Goal: Task Accomplishment & Management: Manage account settings

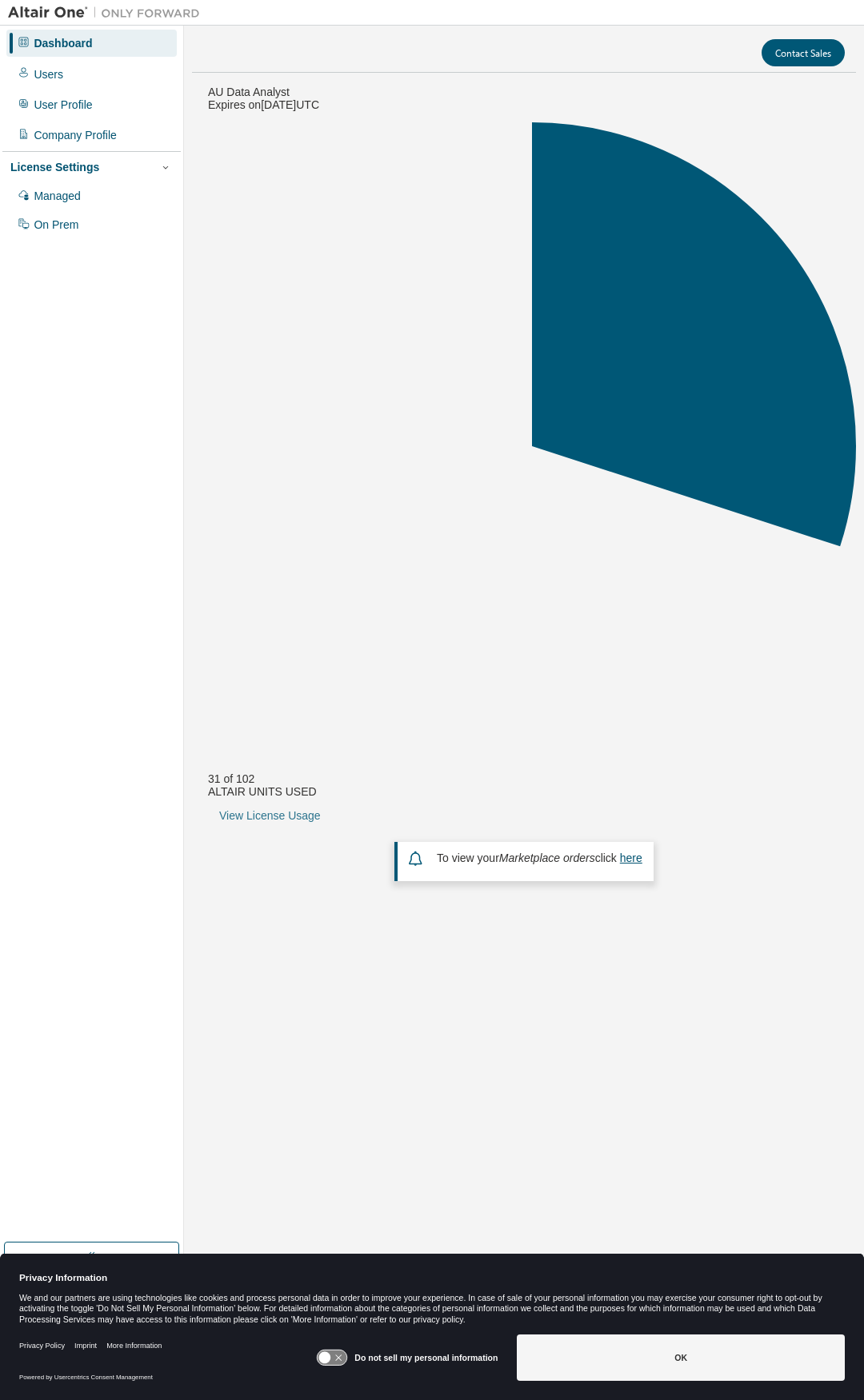
click at [320, 809] on link "View License Usage" at bounding box center [270, 815] width 101 height 12
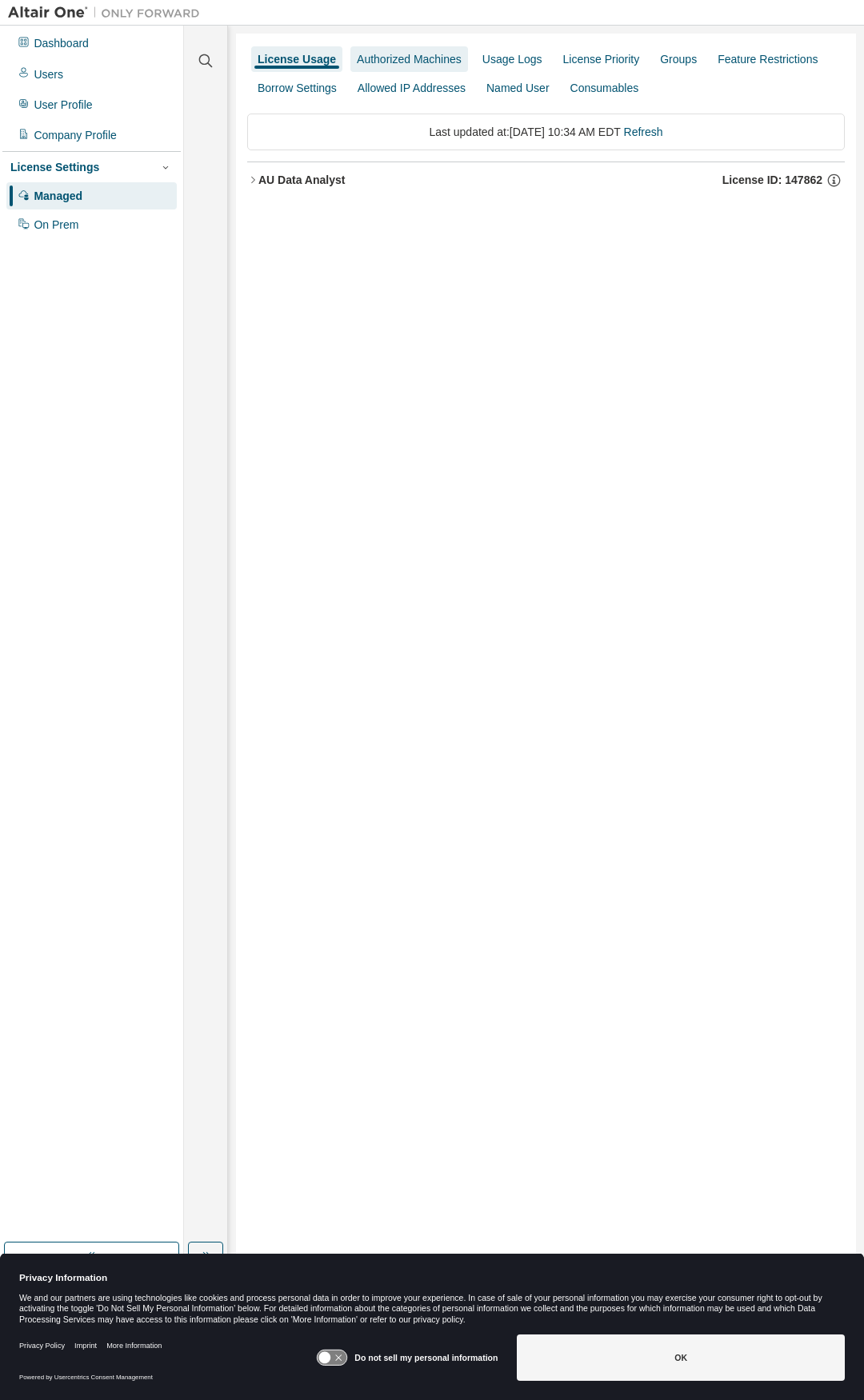
click at [383, 62] on div "Authorized Machines" at bounding box center [409, 59] width 105 height 12
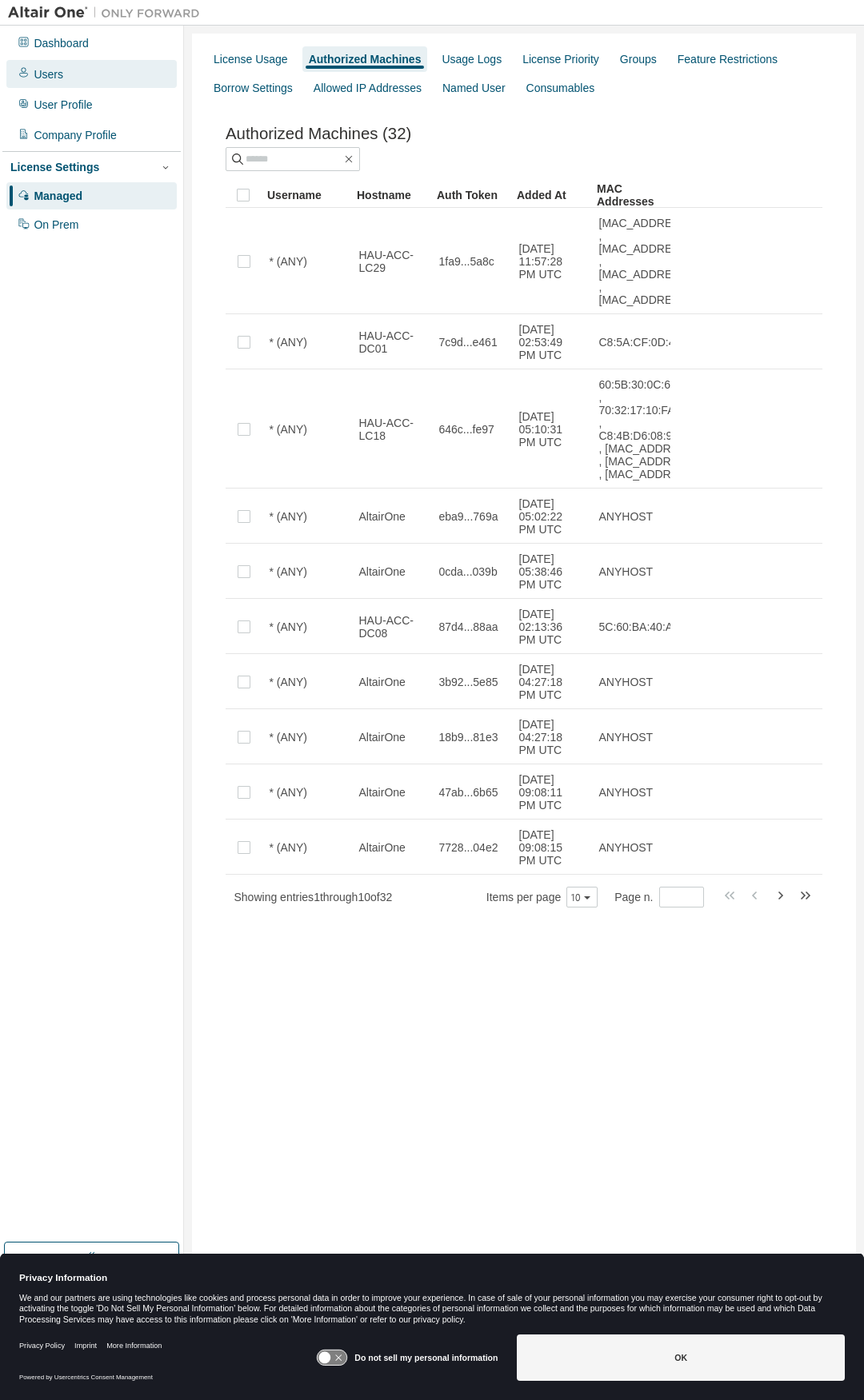
click at [69, 73] on div "Users" at bounding box center [91, 73] width 170 height 27
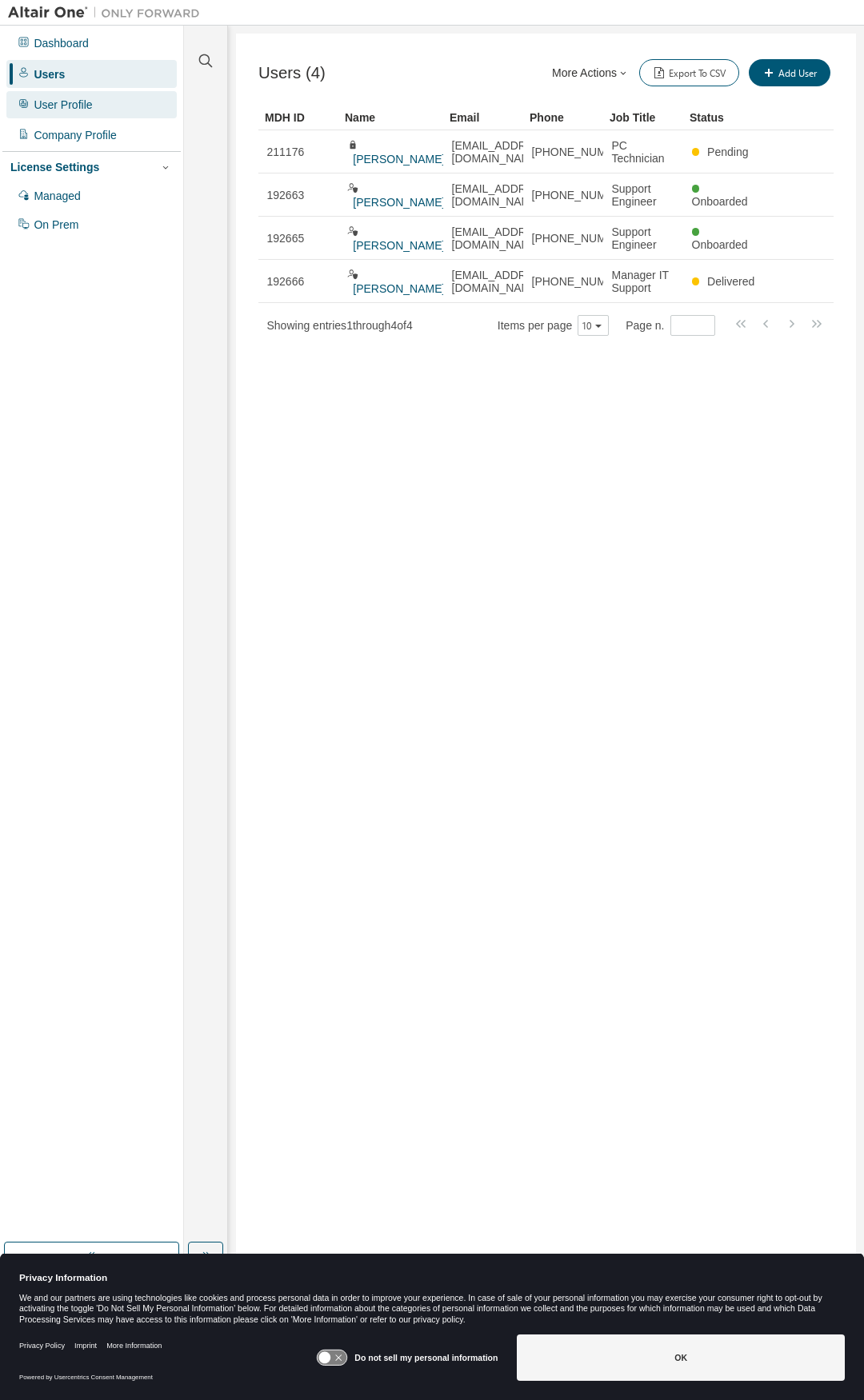
click at [76, 104] on div "User Profile" at bounding box center [62, 105] width 58 height 12
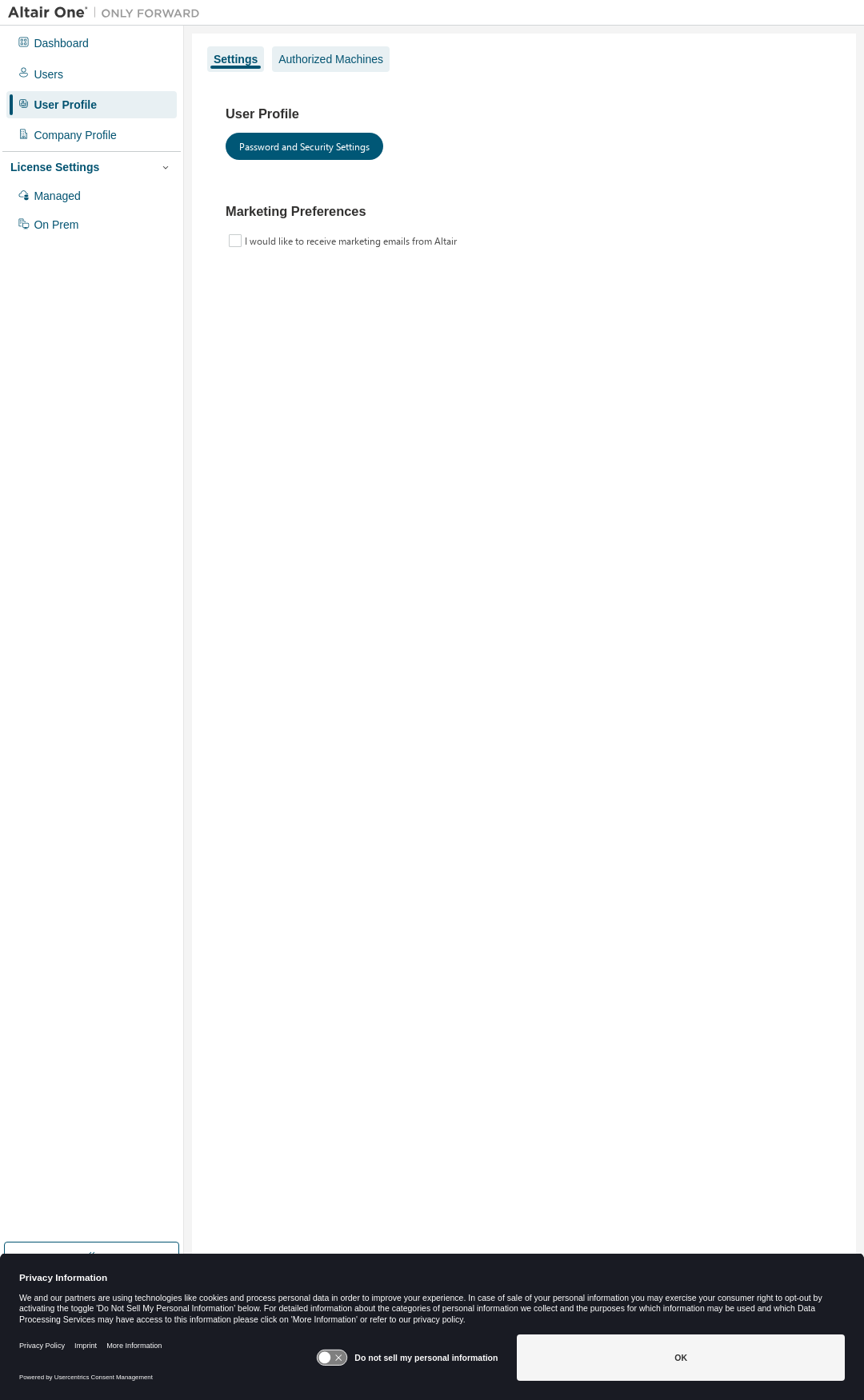
click at [306, 46] on div "Authorized Machines" at bounding box center [331, 59] width 118 height 26
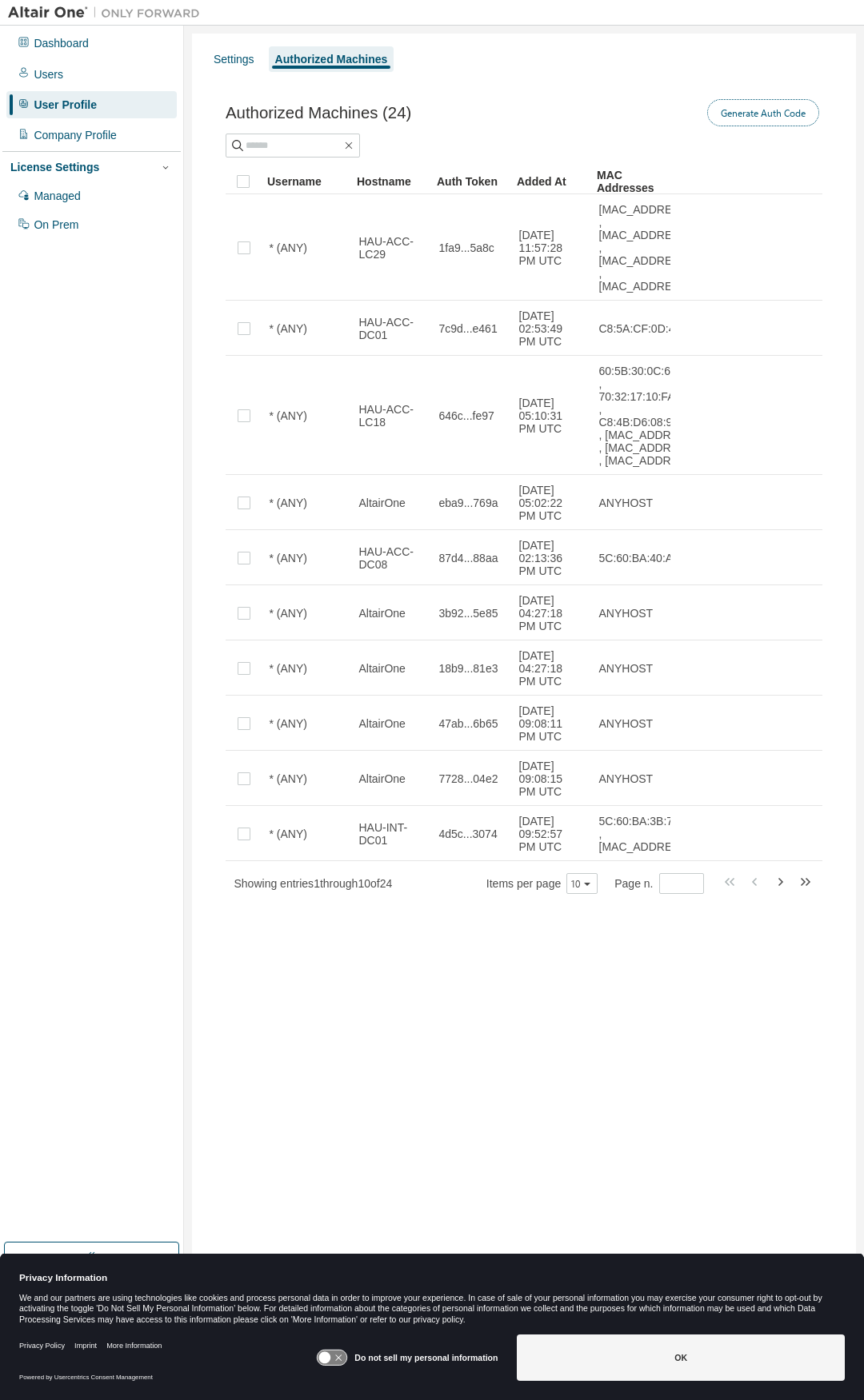
click at [788, 103] on button "Generate Auth Code" at bounding box center [763, 112] width 112 height 27
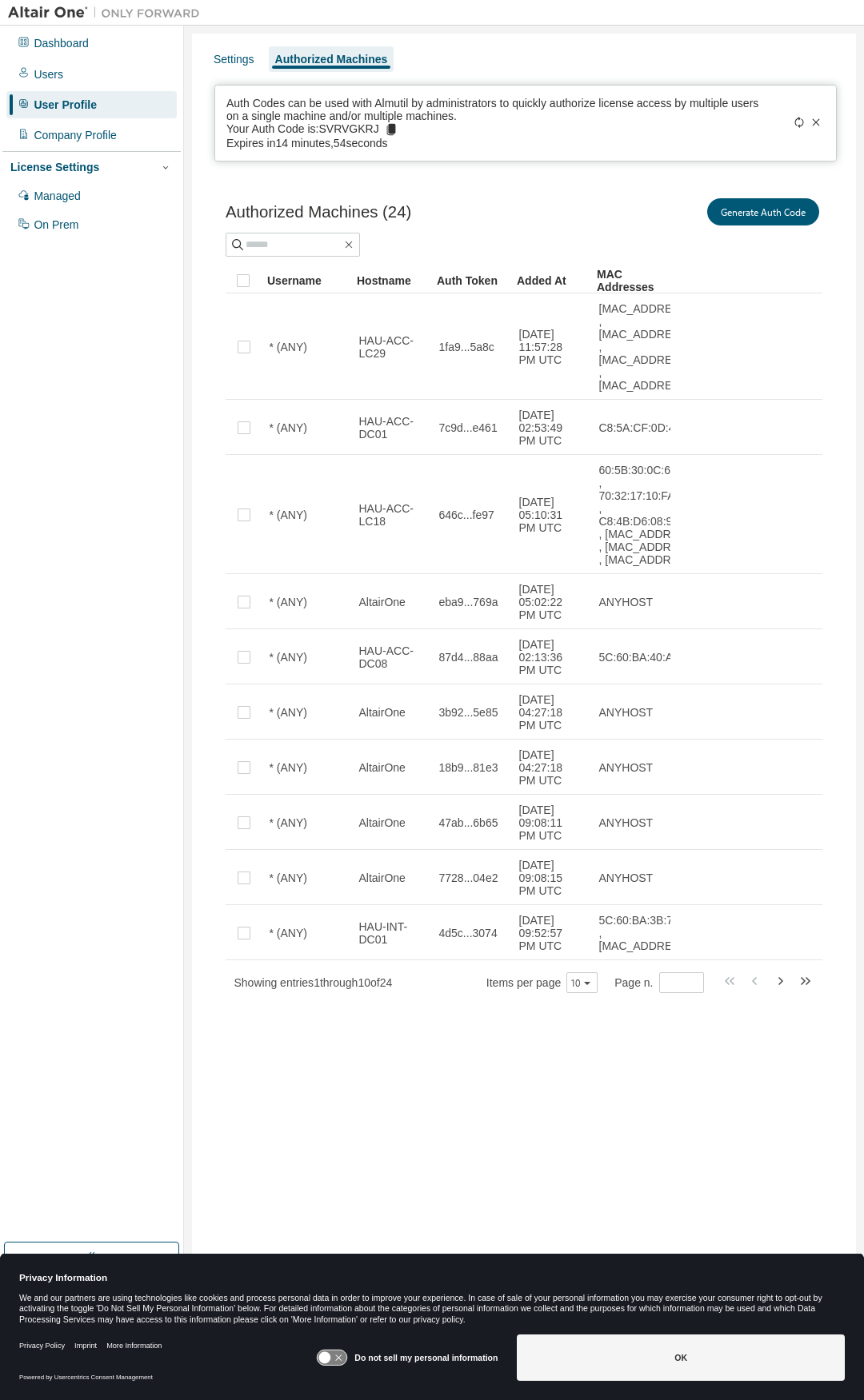
click at [398, 134] on p "Your Auth Code is: SVRVGKRJ" at bounding box center [312, 129] width 172 height 14
click at [398, 133] on p "Your Auth Code is: SVRVGKRJ" at bounding box center [312, 129] width 172 height 14
copy p "SVRVGKRJ"
click at [315, 253] on input "text" at bounding box center [294, 244] width 96 height 16
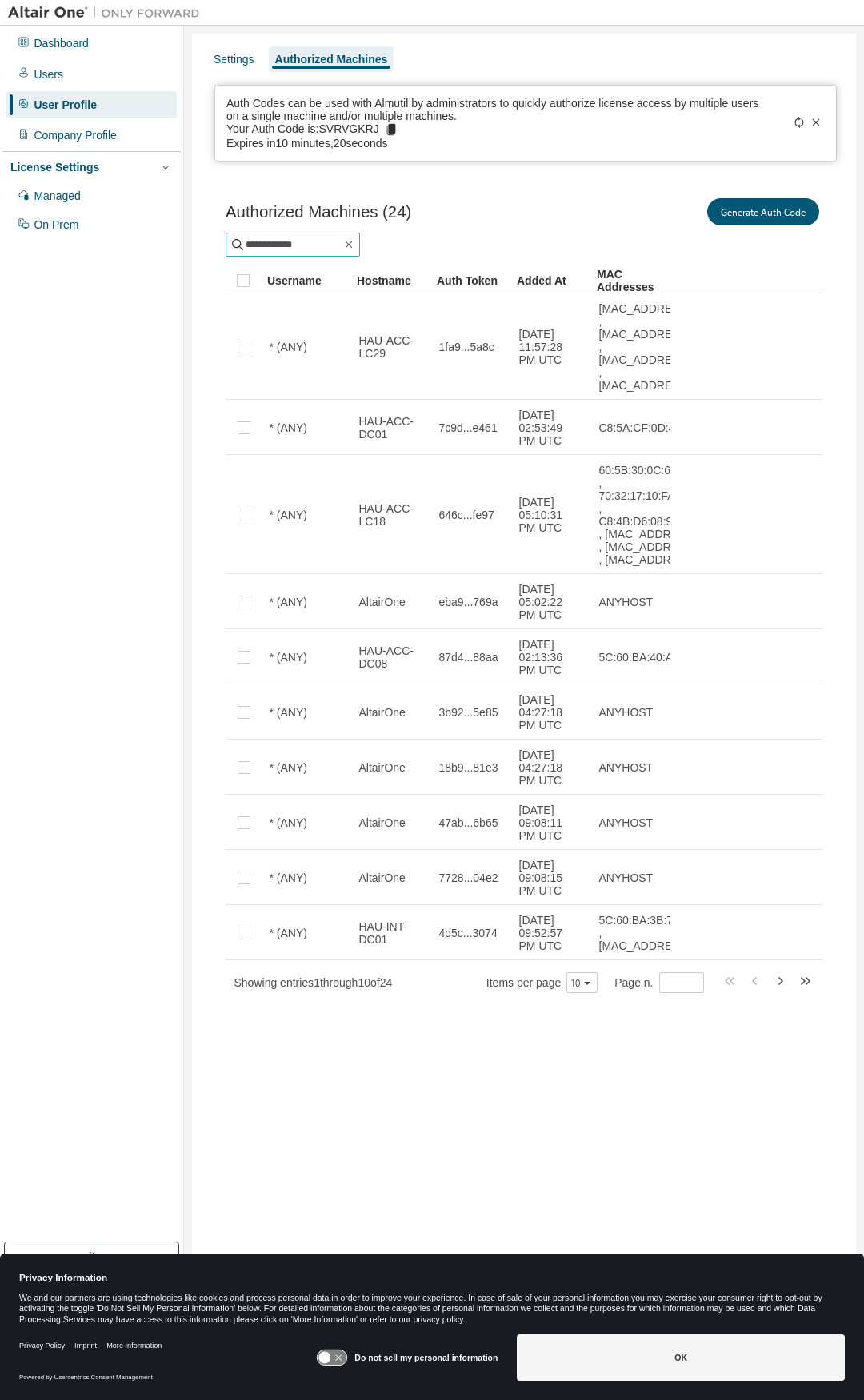
type input "**********"
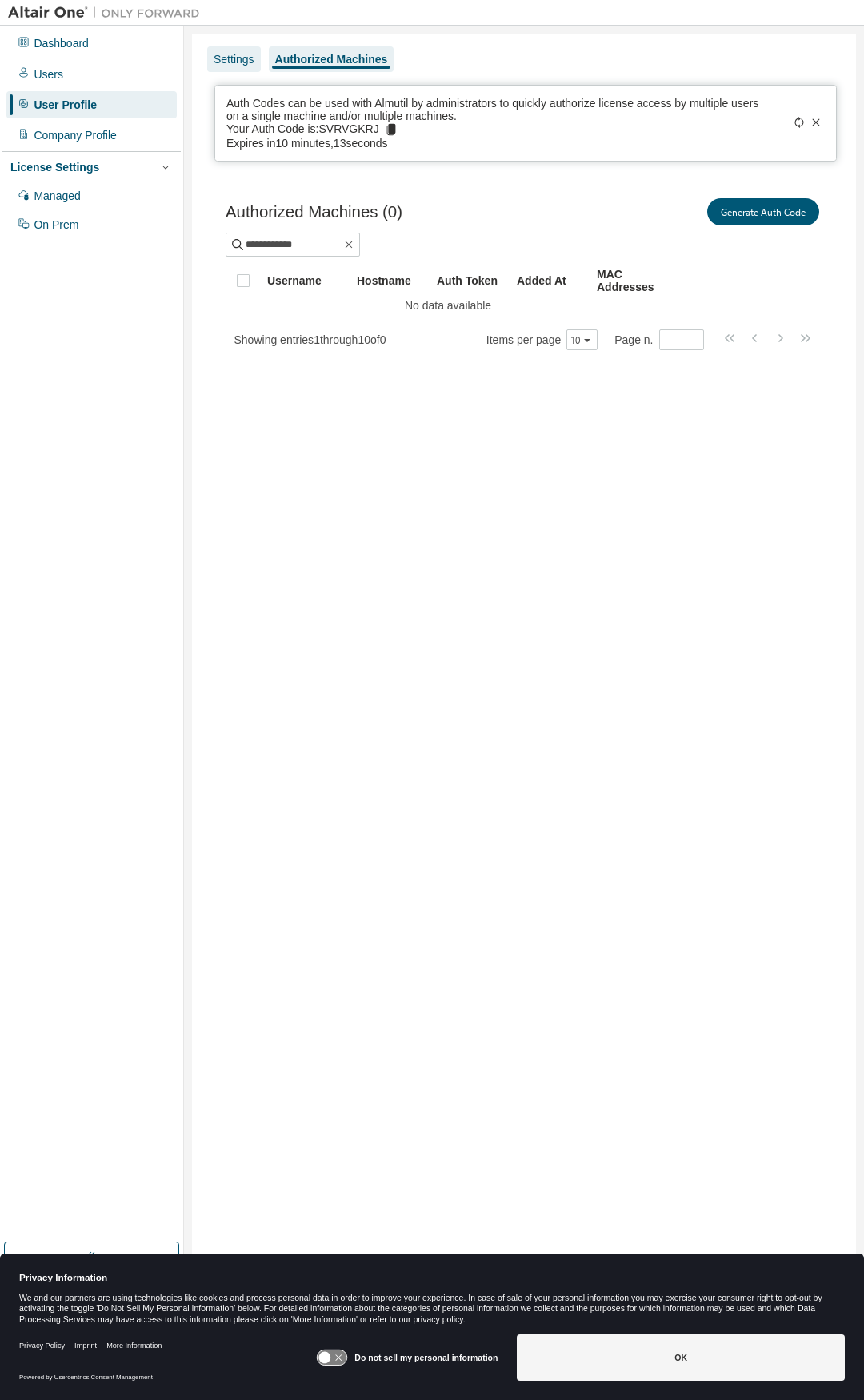
click at [226, 60] on div "Settings" at bounding box center [233, 59] width 41 height 12
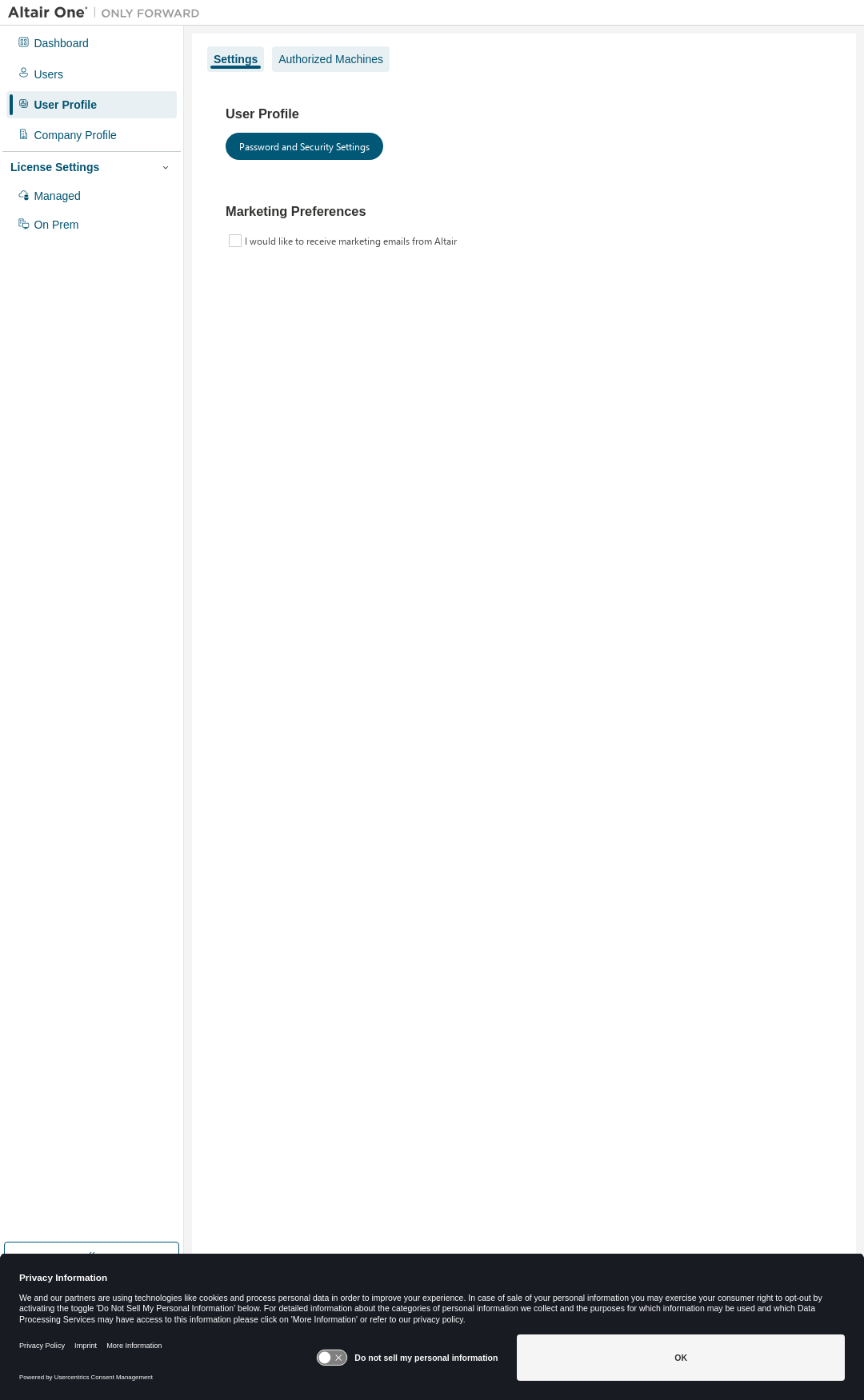
click at [317, 58] on div "Authorized Machines" at bounding box center [330, 59] width 105 height 12
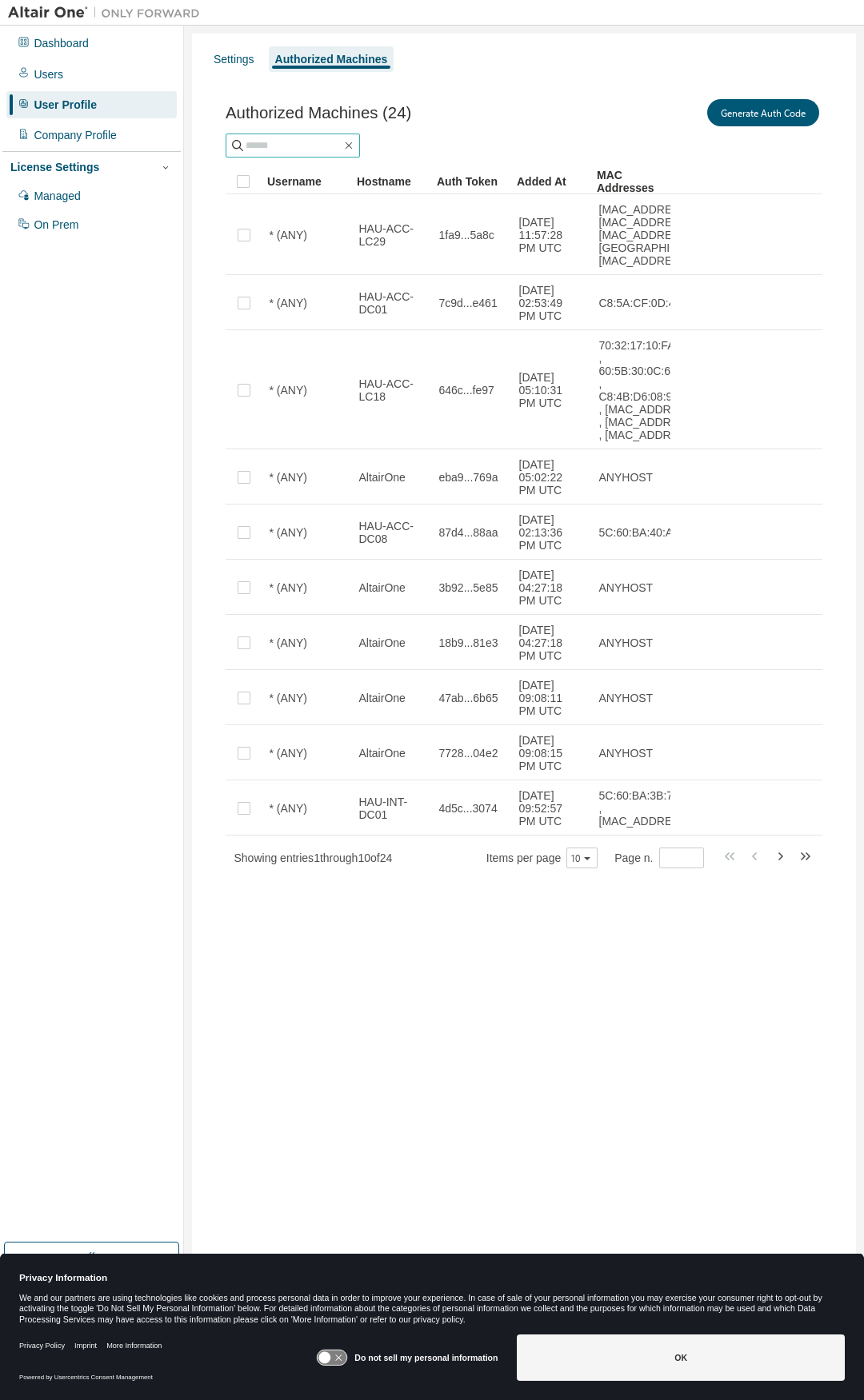
click at [290, 141] on input "text" at bounding box center [294, 145] width 96 height 16
type input "*******"
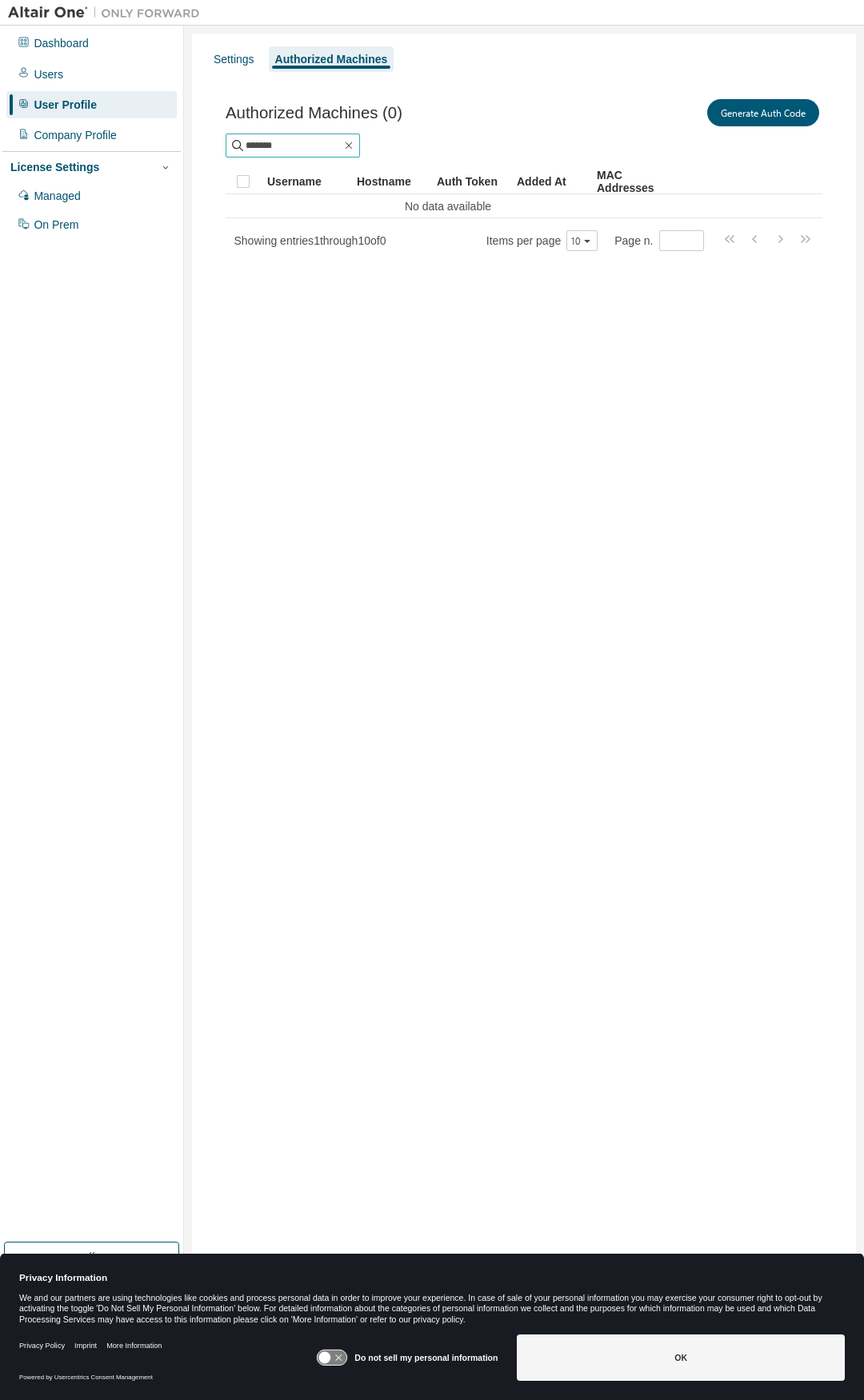
click at [284, 144] on input "*******" at bounding box center [294, 145] width 96 height 16
click at [355, 143] on icon "button" at bounding box center [348, 145] width 12 height 12
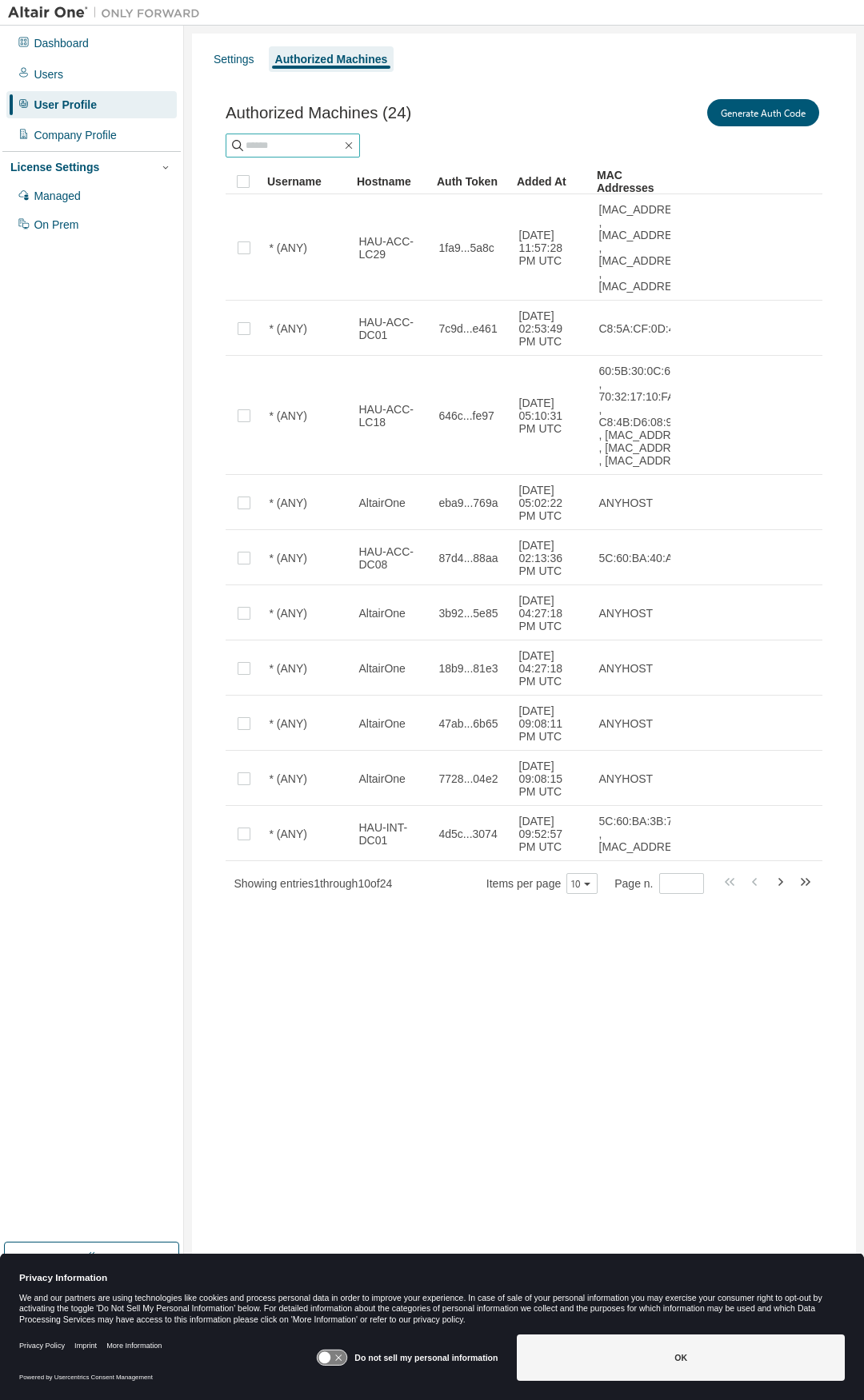
click at [325, 144] on input "text" at bounding box center [294, 145] width 96 height 16
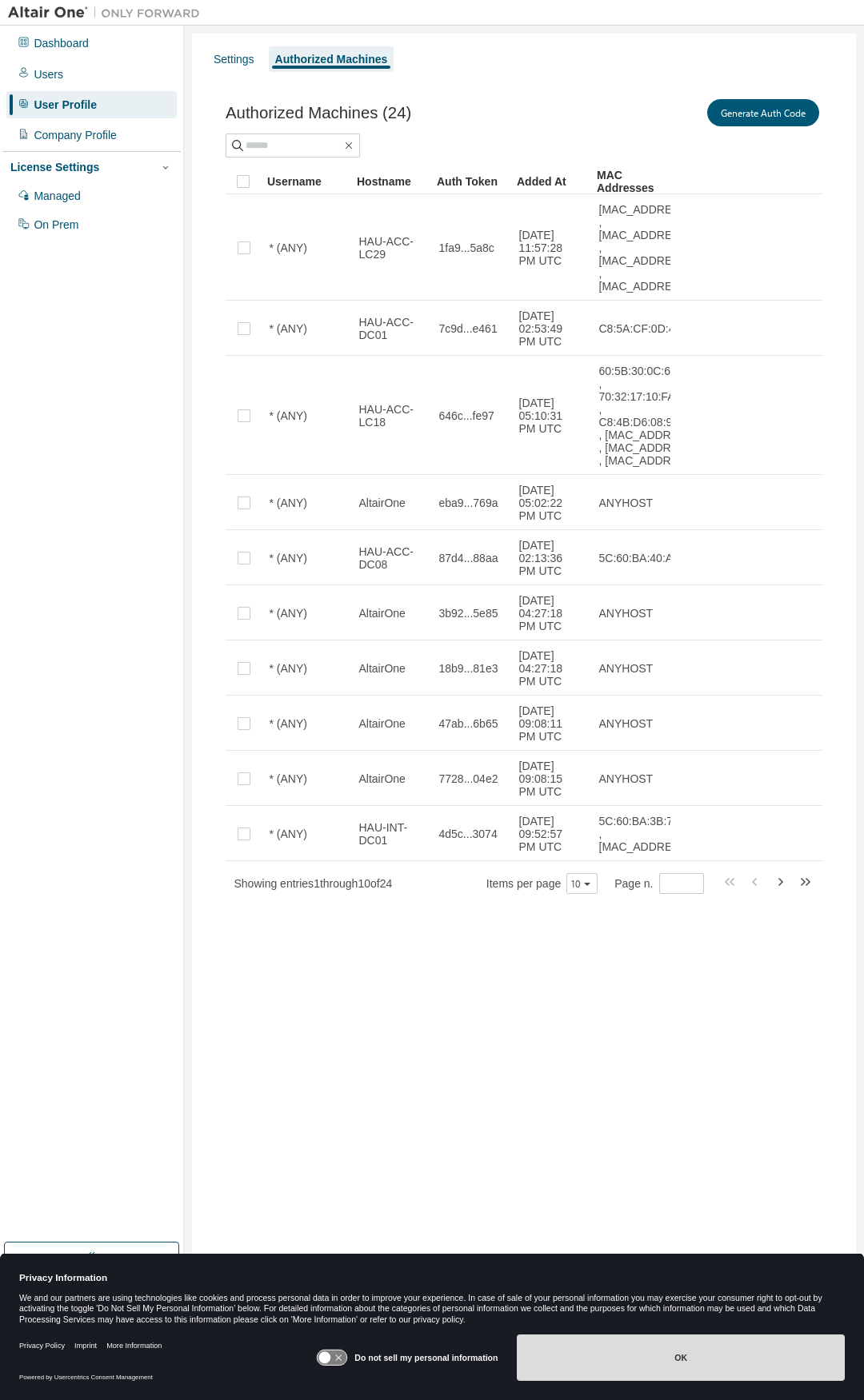
click at [734, 1347] on button "OK" at bounding box center [681, 1358] width 328 height 46
